Goal: Task Accomplishment & Management: Manage account settings

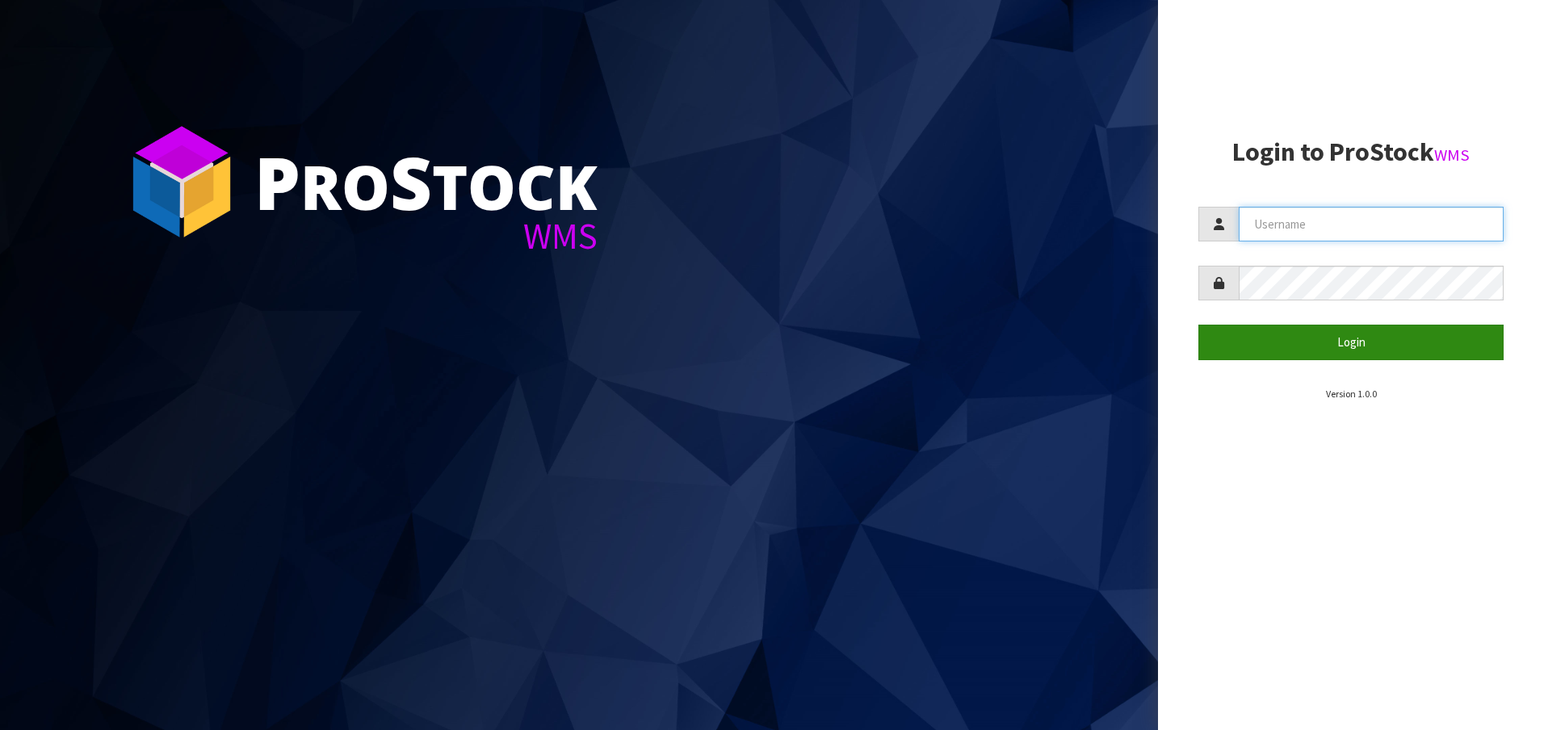
type input "[EMAIL_ADDRESS][DOMAIN_NAME]"
click at [1349, 336] on button "Login" at bounding box center [1351, 342] width 305 height 35
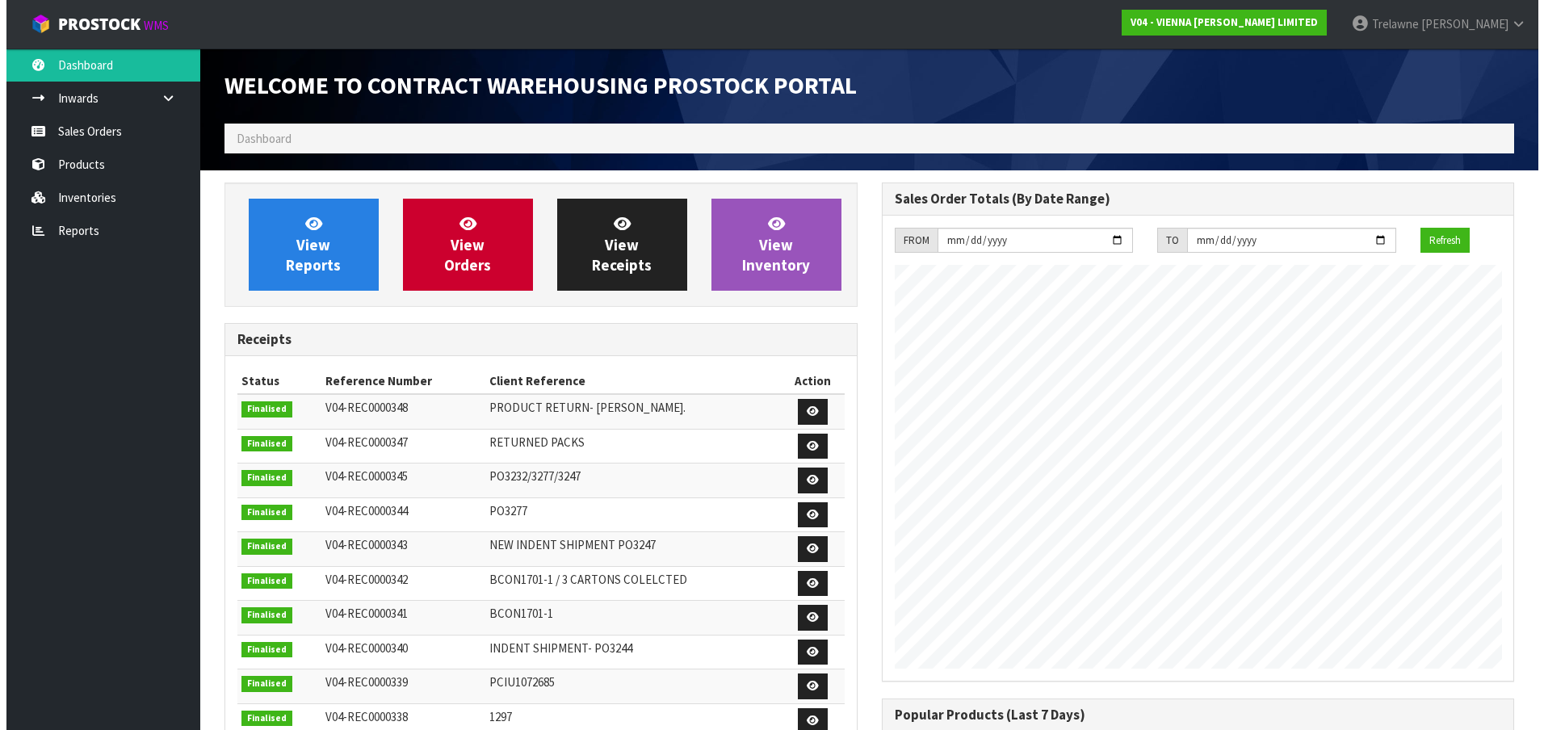
scroll to position [931, 657]
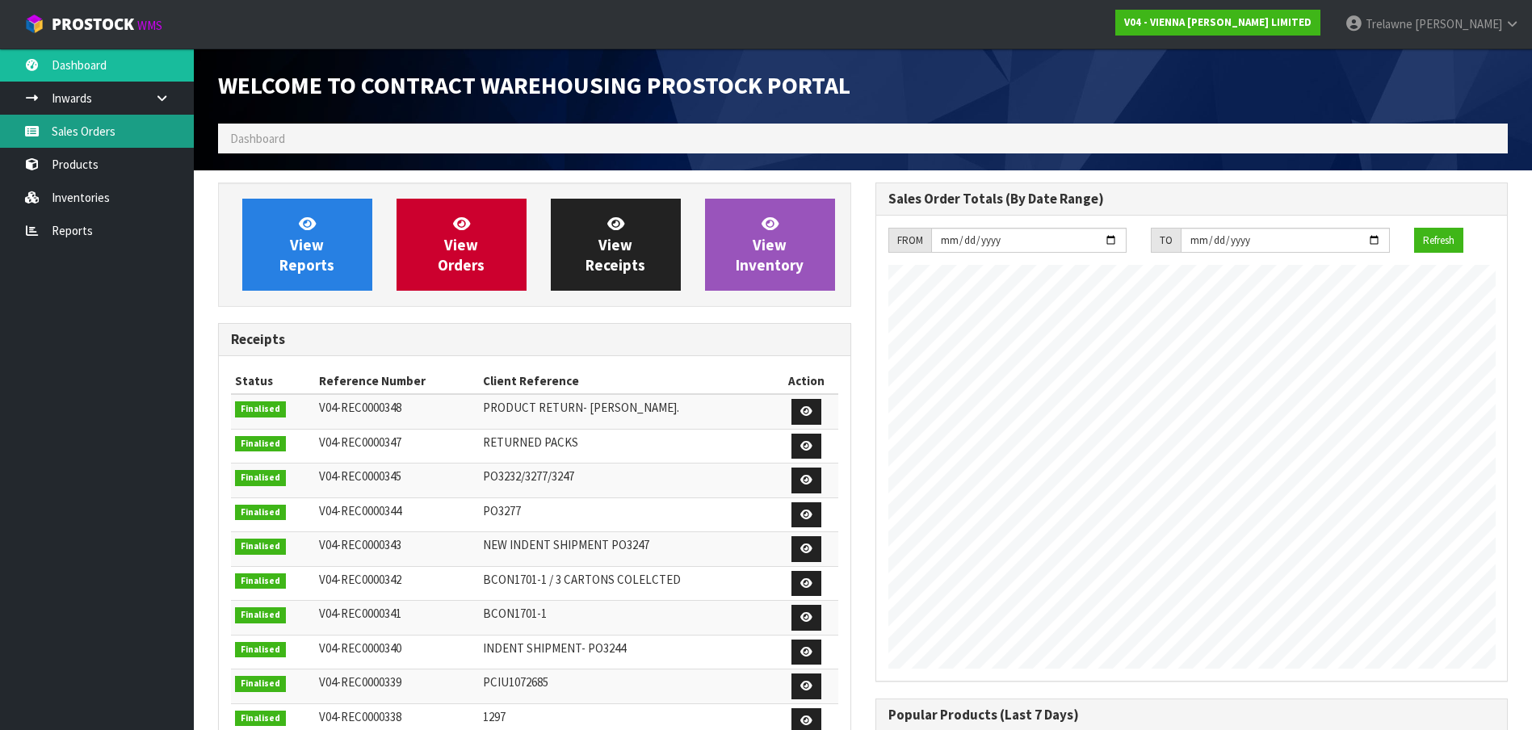
click at [98, 132] on link "Sales Orders" at bounding box center [97, 131] width 194 height 33
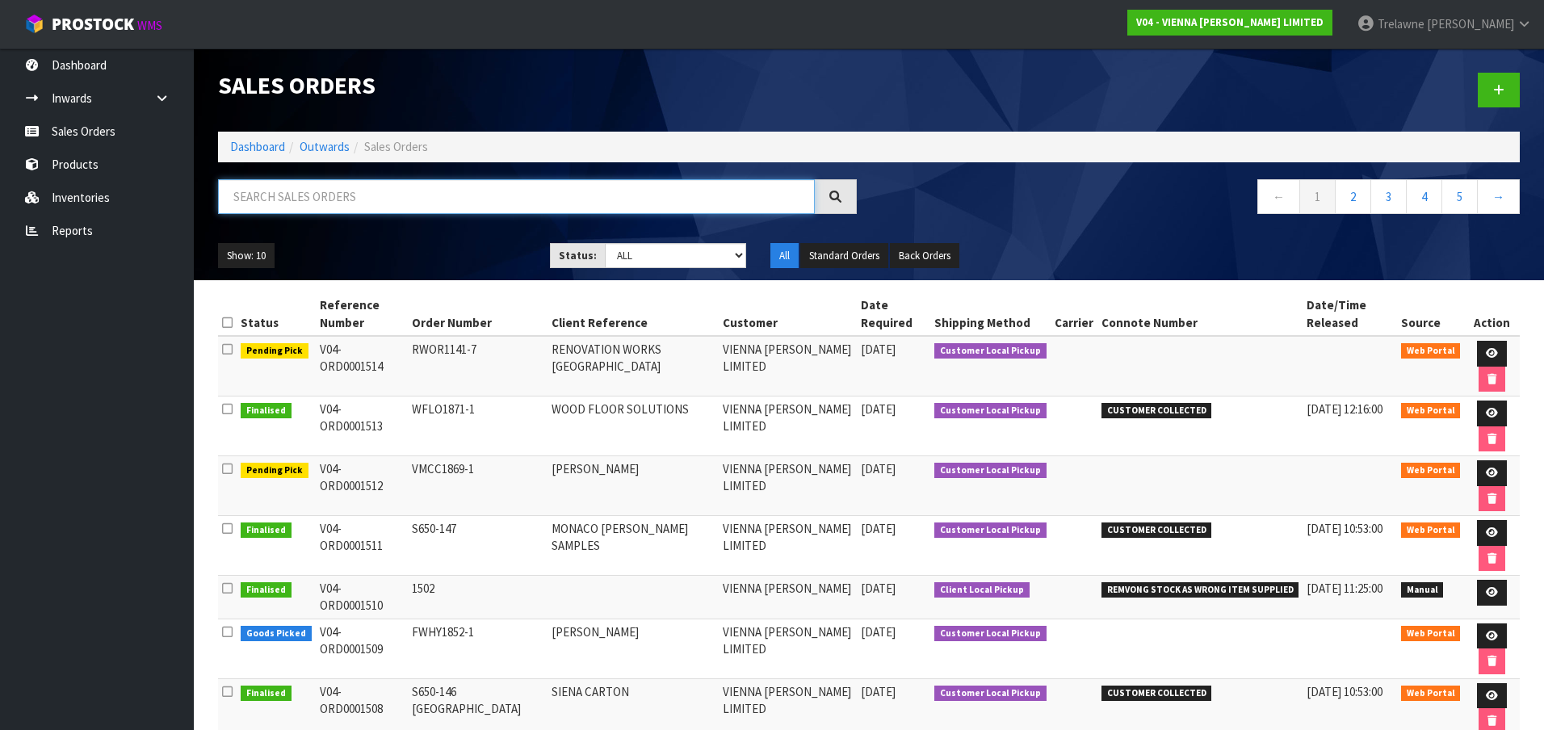
click at [286, 200] on input "text" at bounding box center [516, 196] width 597 height 35
type input "1326"
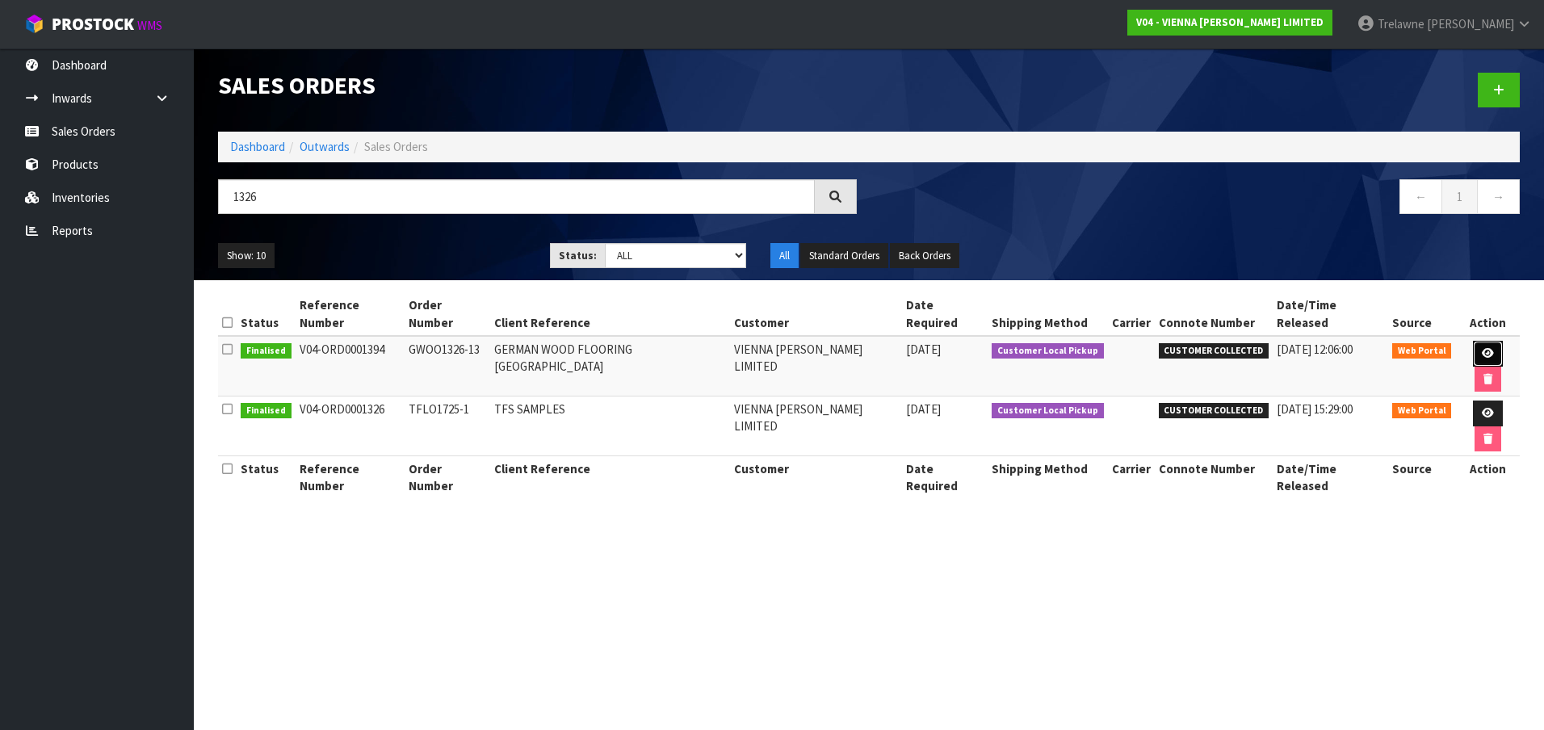
click at [1473, 341] on link at bounding box center [1488, 354] width 30 height 26
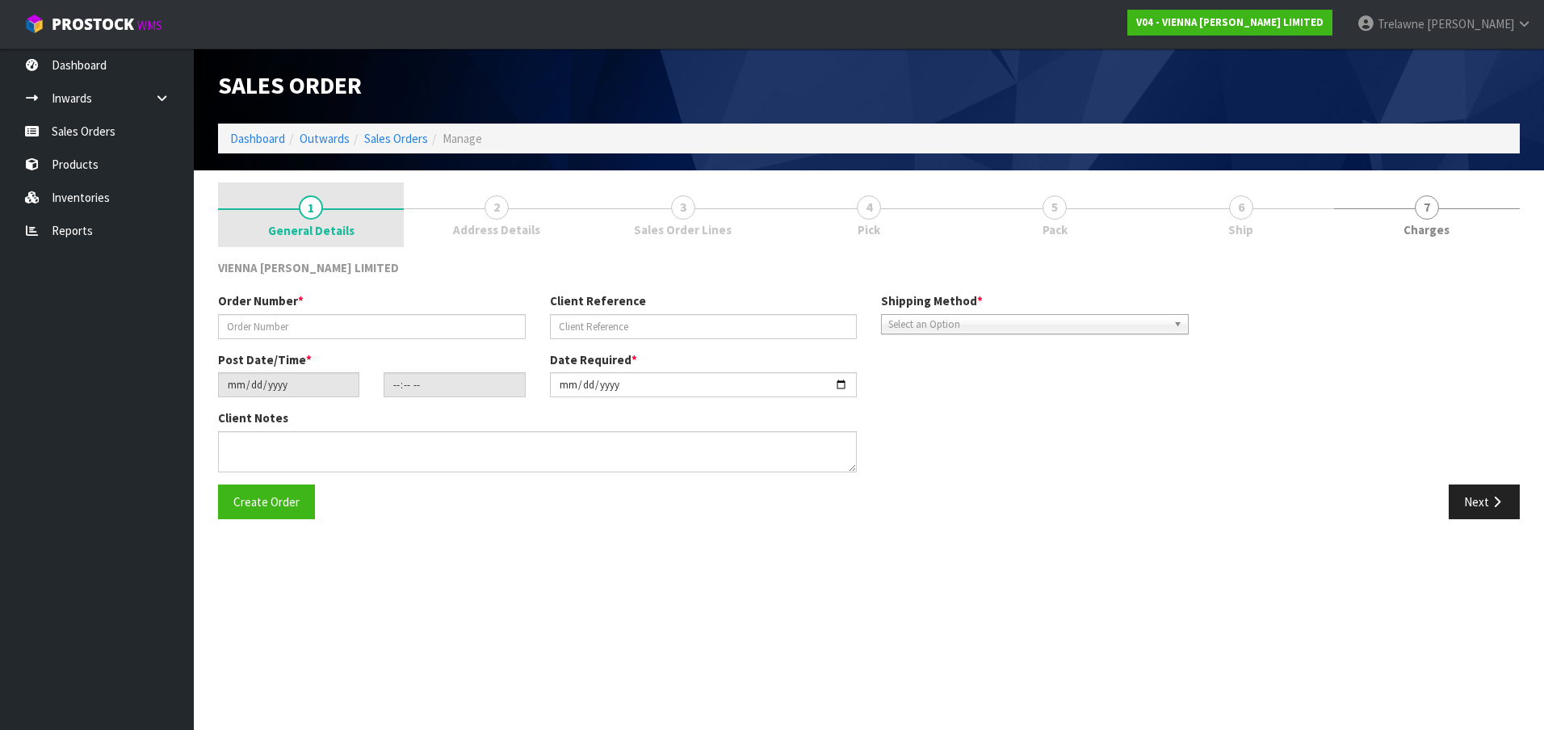
type input "GWOO1326-13"
type input "GERMAN WOOD FLOORING [GEOGRAPHIC_DATA]"
type input "[DATE]"
type input "11:56:00.000"
type input "[DATE]"
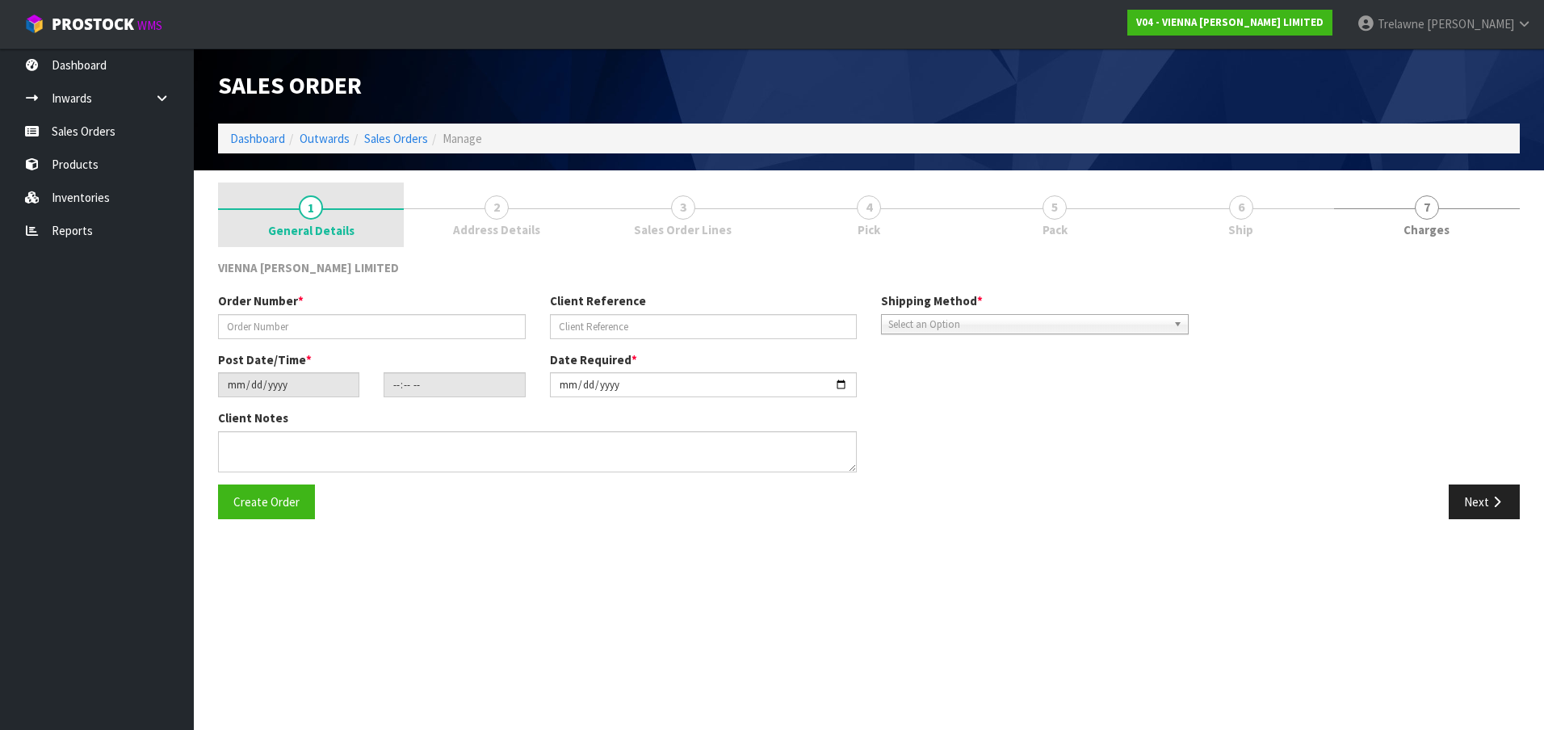
type textarea "[GEOGRAPHIC_DATA]"
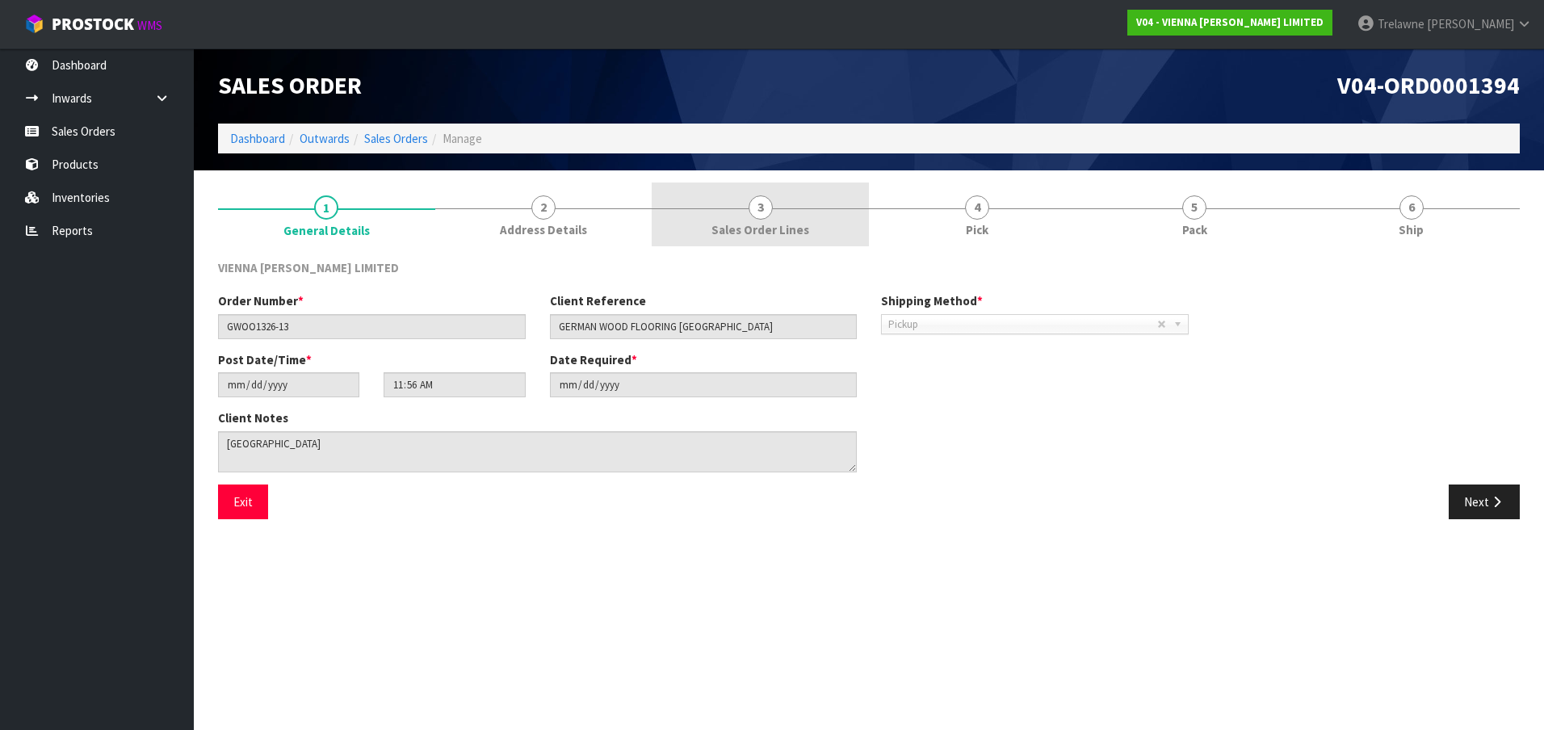
click at [762, 222] on span "Sales Order Lines" at bounding box center [761, 229] width 98 height 17
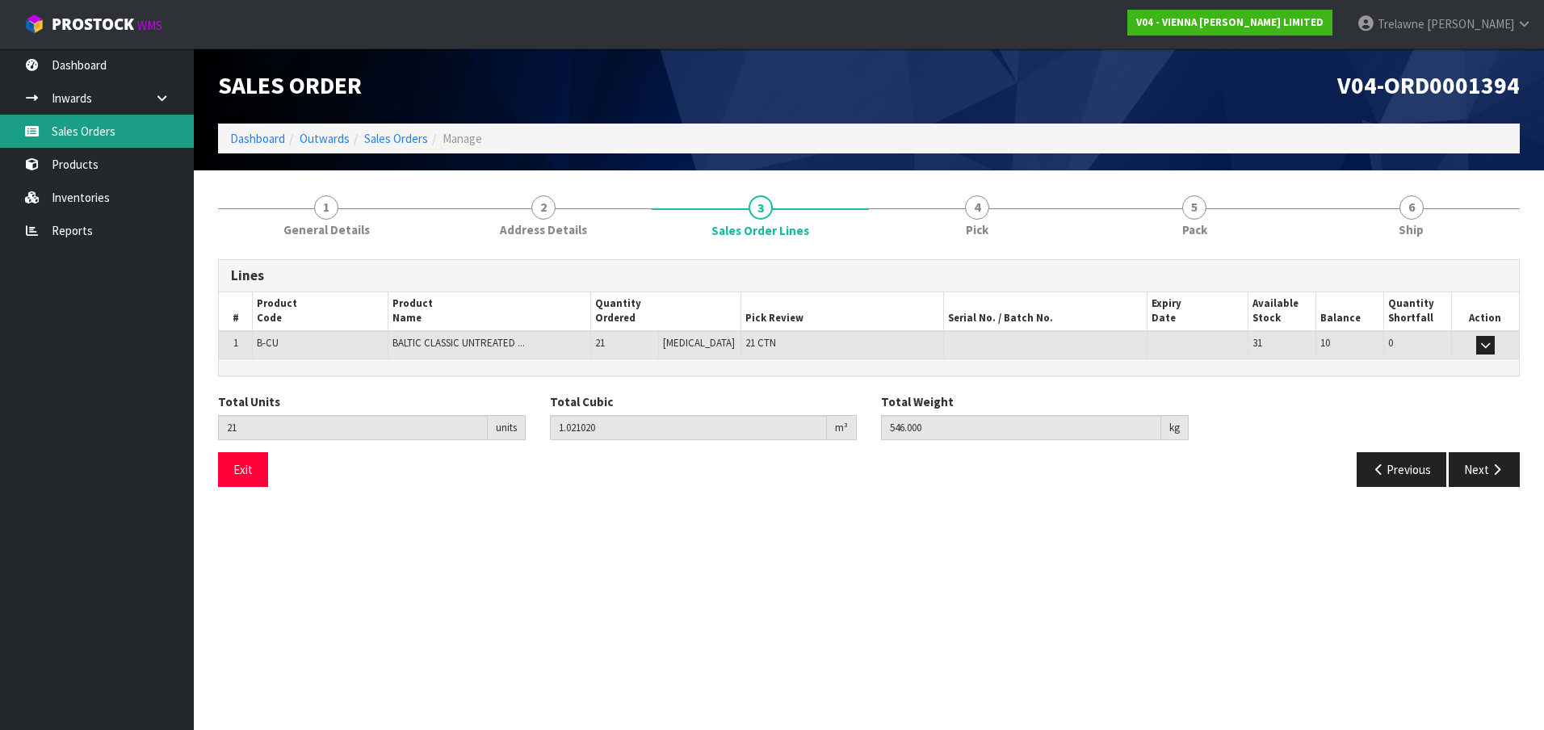
click at [95, 137] on link "Sales Orders" at bounding box center [97, 131] width 194 height 33
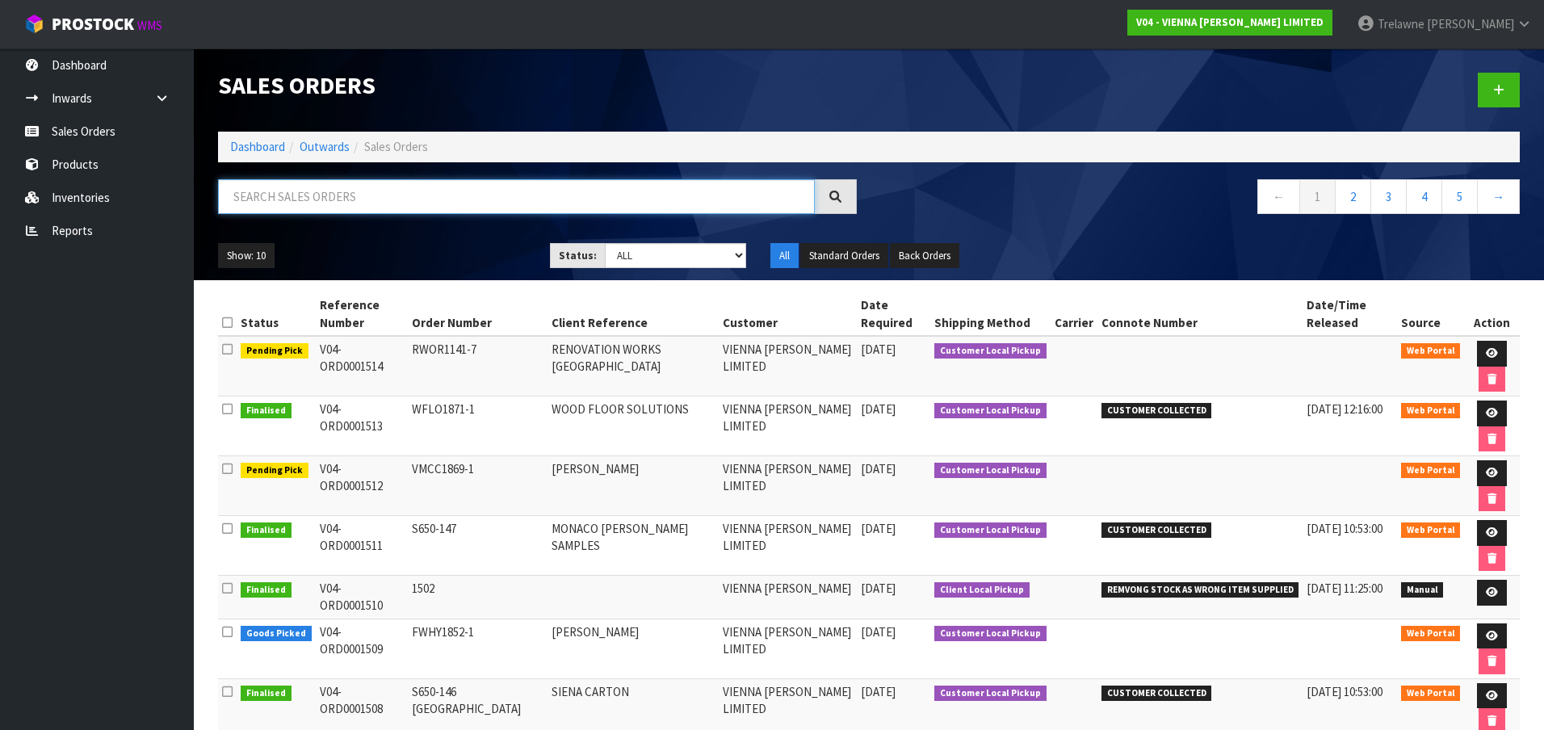
click at [323, 202] on input "text" at bounding box center [516, 196] width 597 height 35
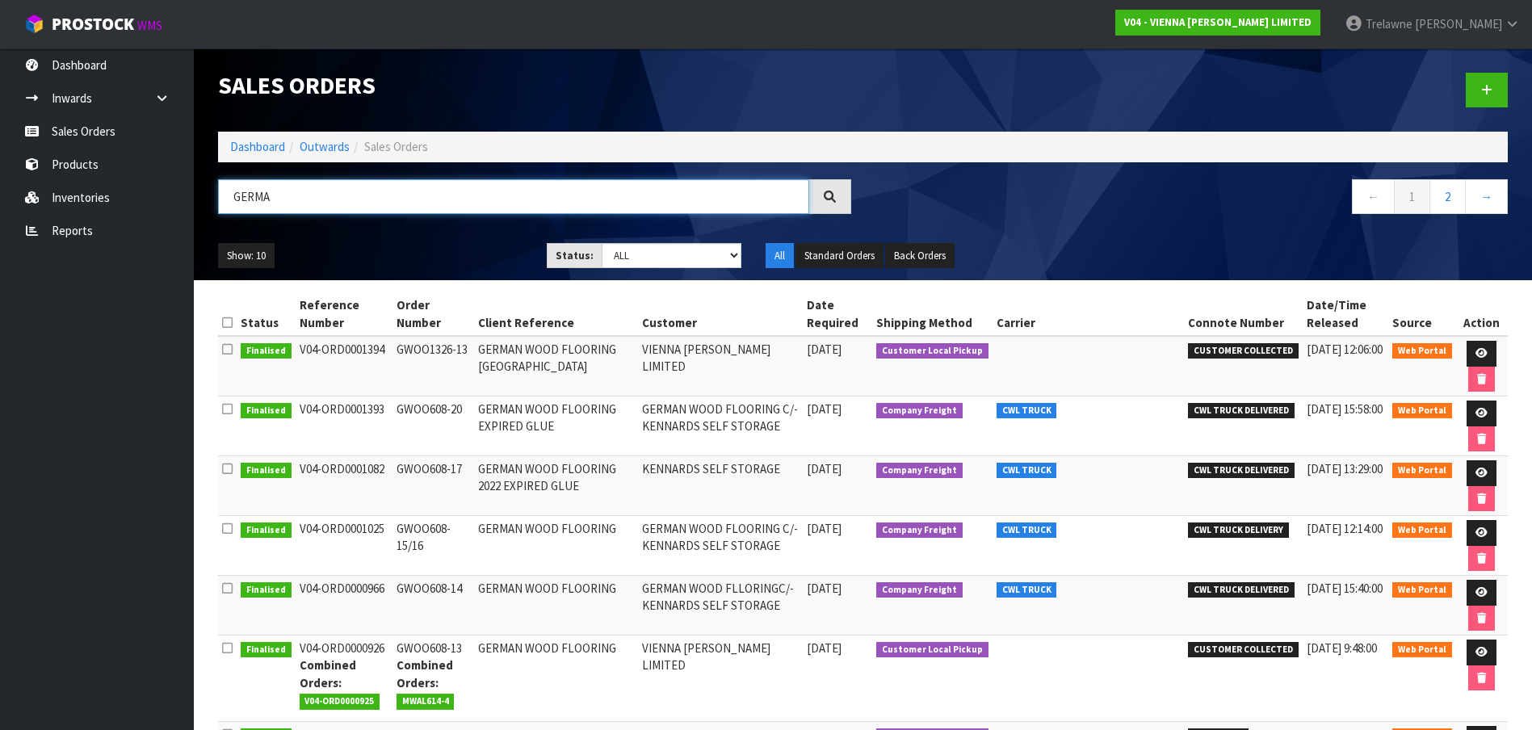
drag, startPoint x: 288, startPoint y: 192, endPoint x: 218, endPoint y: 187, distance: 70.4
click at [221, 187] on input "GERMA" at bounding box center [513, 196] width 591 height 35
type input "1178-7"
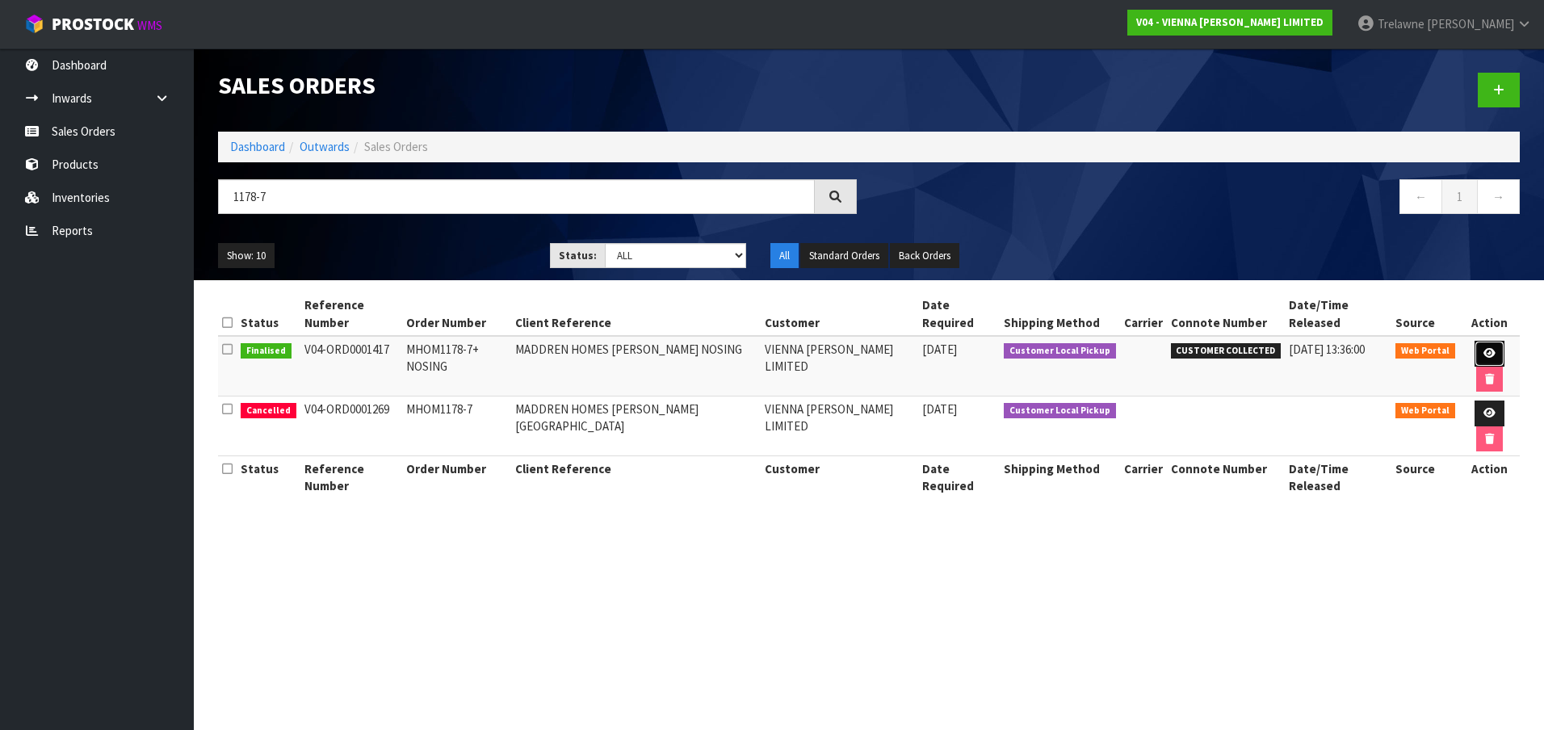
click at [1484, 348] on icon at bounding box center [1490, 353] width 12 height 11
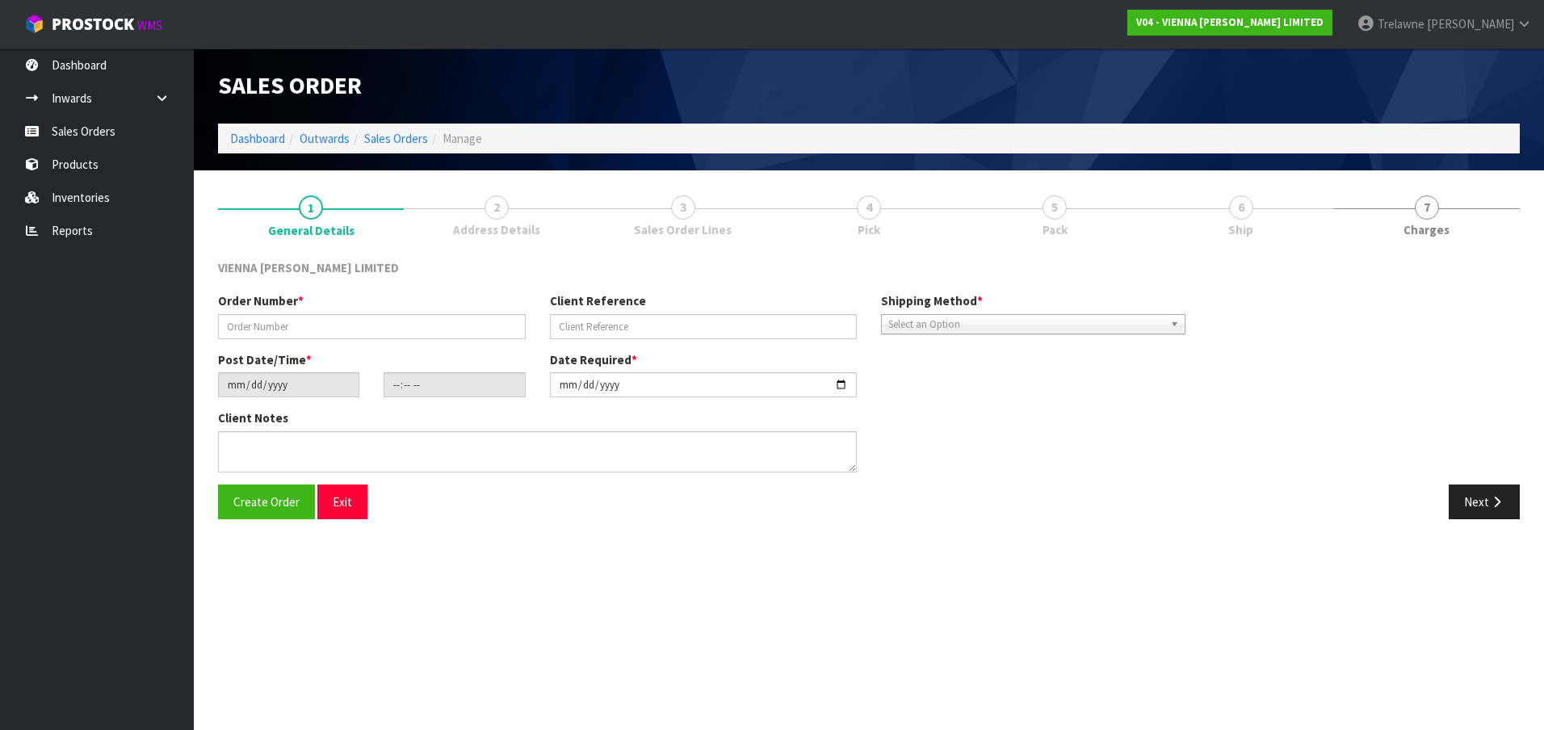
type input "MHOM1178-7+ NOSING"
type input "MADDREN HOMES [PERSON_NAME] NOSING"
type input "[DATE]"
type input "15:23:00.000"
type input "[DATE]"
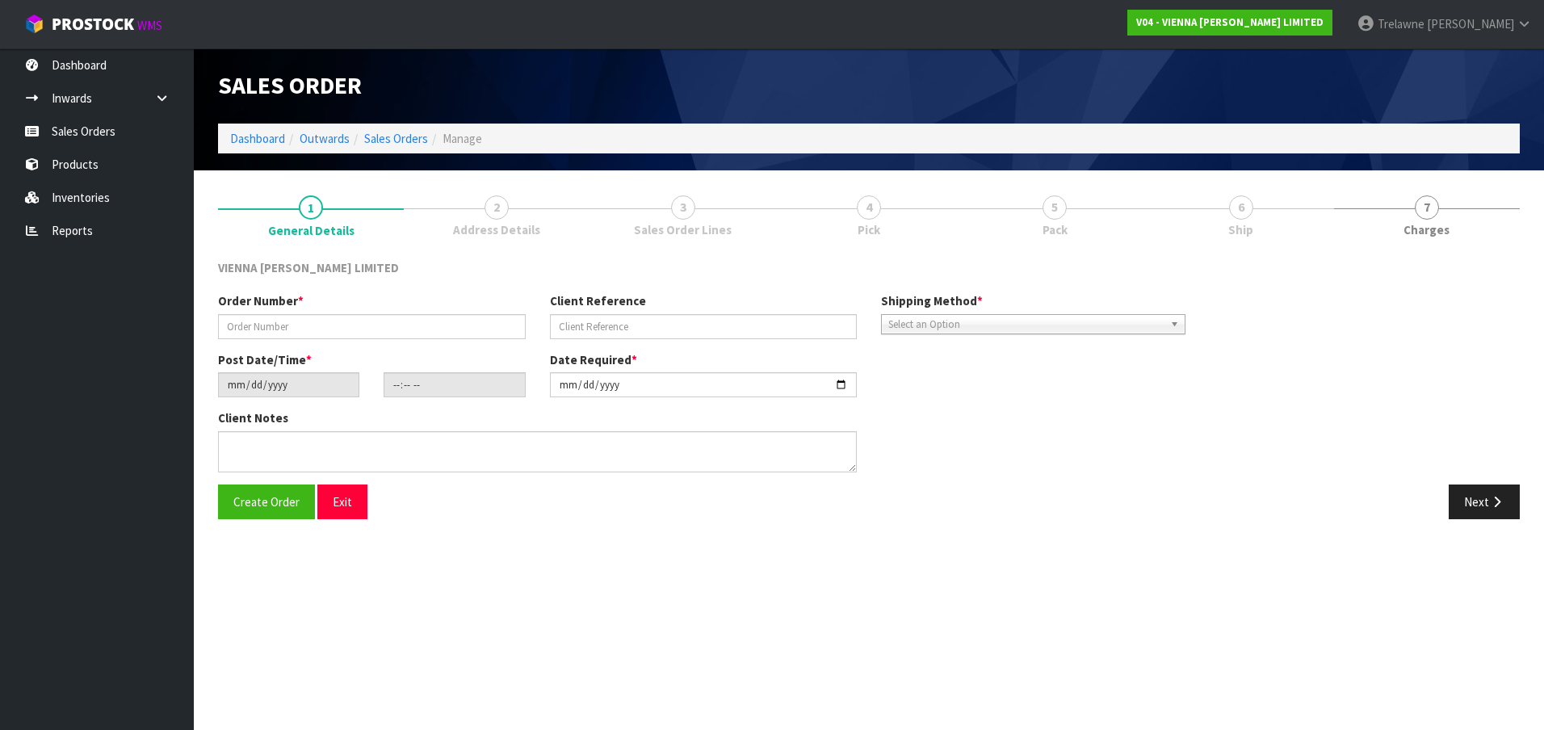
type textarea "[PERSON_NAME] NOSING"
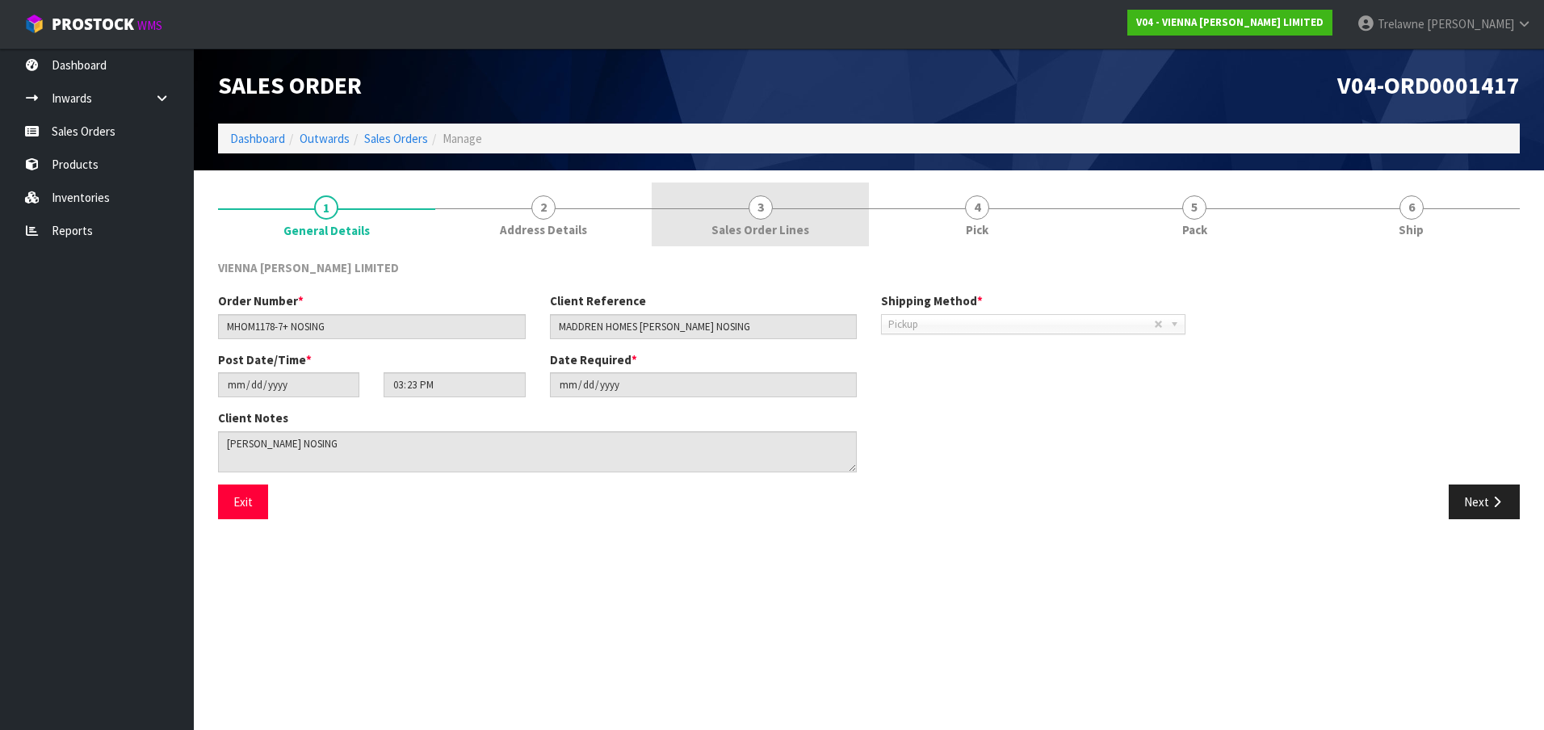
click at [752, 200] on span "3" at bounding box center [761, 207] width 24 height 24
